Goal: Task Accomplishment & Management: Use online tool/utility

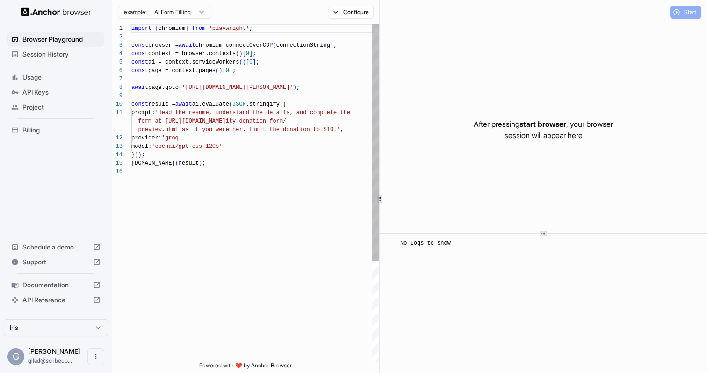
scroll to position [84, 0]
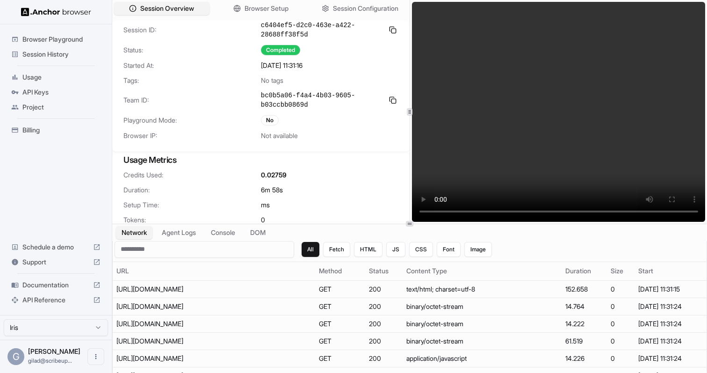
click at [285, 33] on span "c6404ef5-d2c0-463e-a422-28688ff38f5d" at bounding box center [322, 30] width 123 height 19
copy div "c6404ef5-d2c0-463e-a422-28688ff38f5d"
click at [81, 50] on span "Session History" at bounding box center [61, 54] width 78 height 9
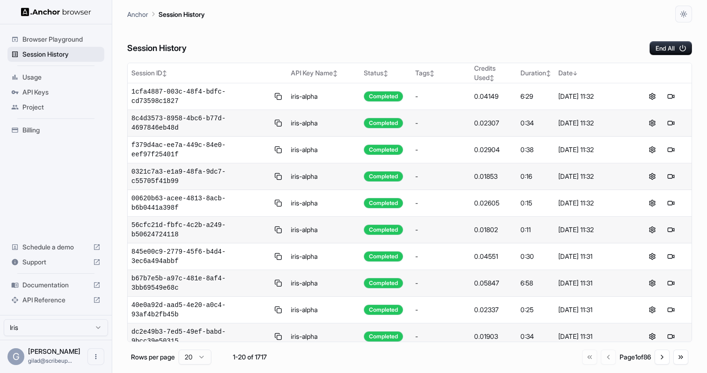
scroll to position [275, 0]
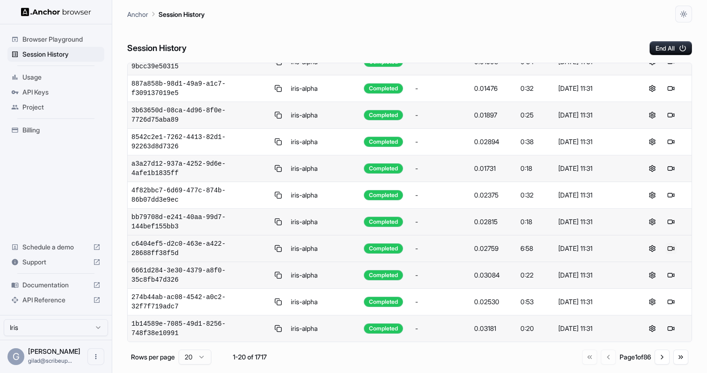
click at [669, 250] on button at bounding box center [671, 248] width 11 height 11
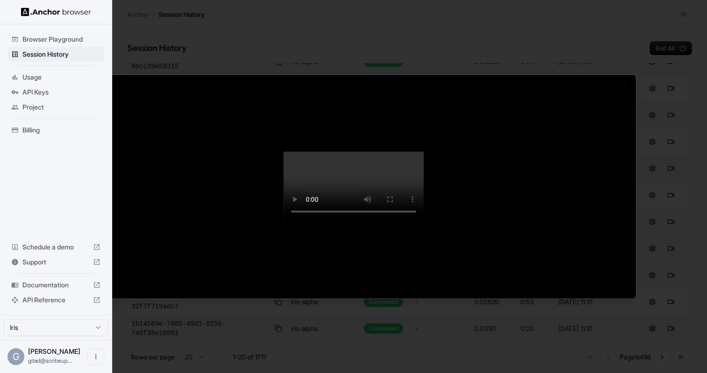
click at [610, 309] on div at bounding box center [353, 186] width 707 height 373
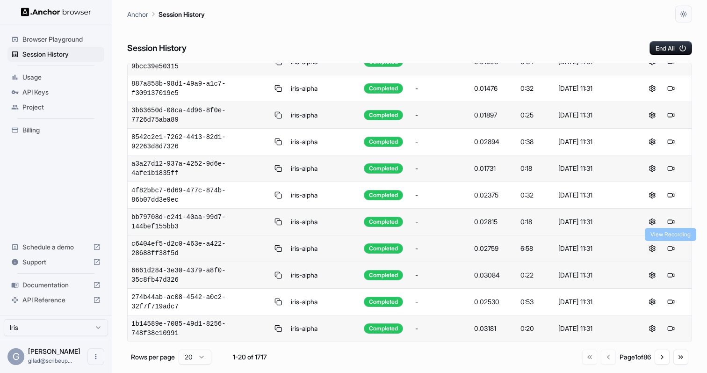
click at [655, 248] on button at bounding box center [652, 248] width 11 height 11
